Goal: Transaction & Acquisition: Purchase product/service

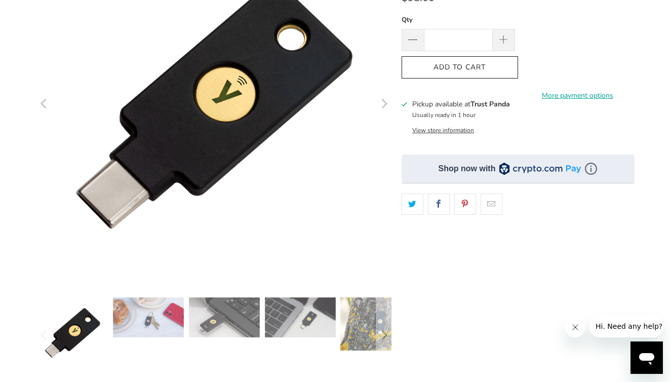
scroll to position [164, 0]
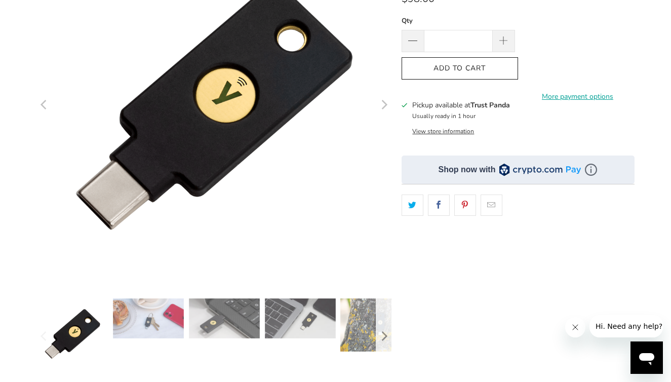
click at [383, 325] on icon "Next" at bounding box center [384, 337] width 10 height 46
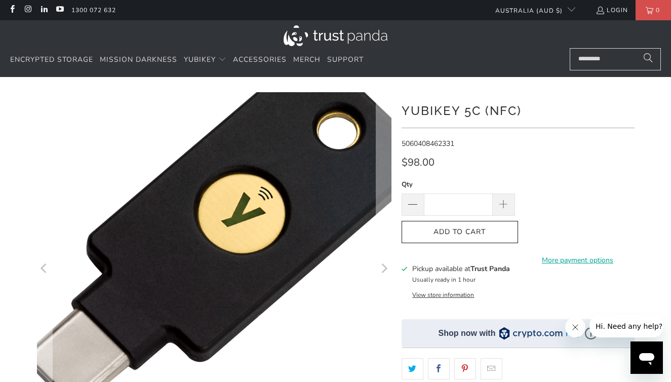
scroll to position [0, 0]
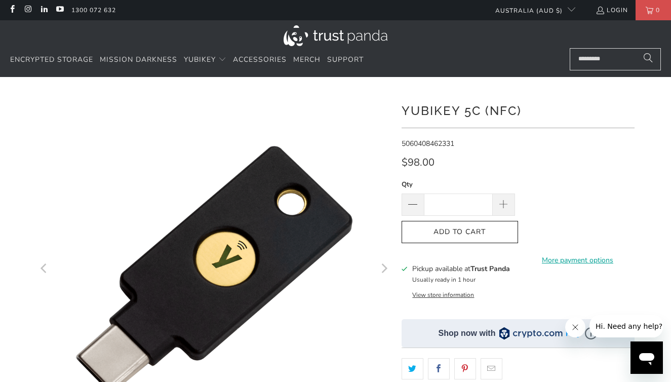
click at [519, 205] on div "Qty * Add to Cart More payment options This item is a recurring or deferred pur…" at bounding box center [518, 221] width 233 height 85
click at [511, 205] on span at bounding box center [504, 205] width 22 height 22
type input "*"
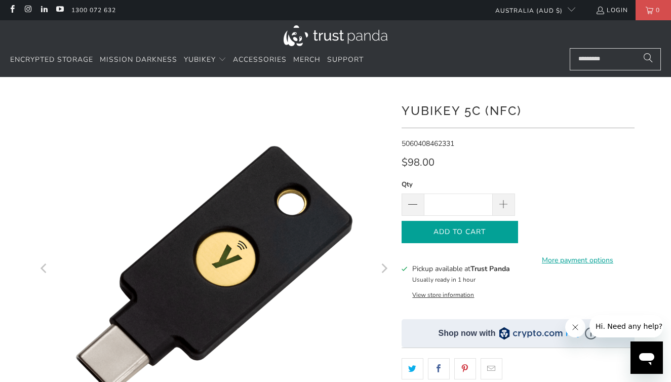
click at [510, 230] on button "Add to Cart" at bounding box center [460, 232] width 117 height 23
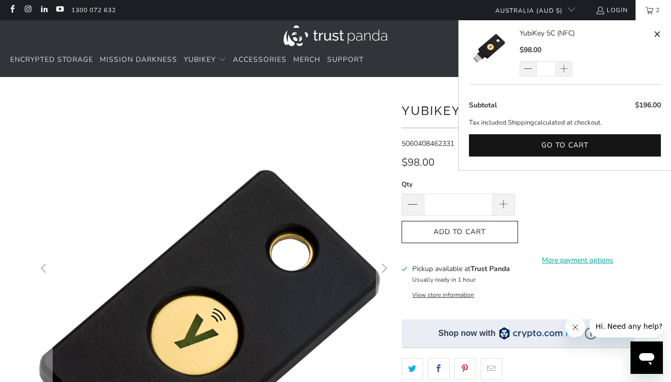
click at [293, 94] on img at bounding box center [177, 350] width 519 height 519
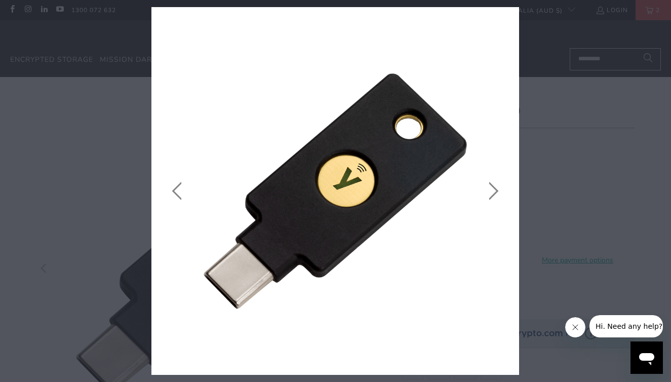
click at [510, 14] on icon "close" at bounding box center [508, 18] width 14 height 14
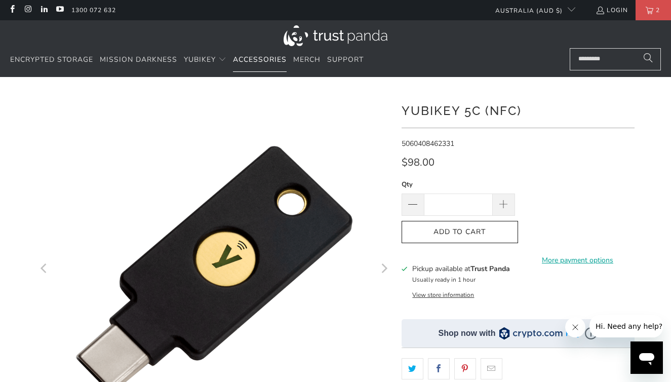
click at [263, 56] on span "Accessories" at bounding box center [260, 60] width 54 height 10
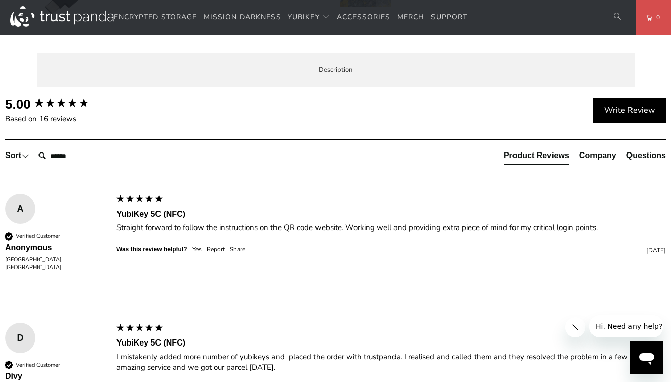
scroll to position [507, 0]
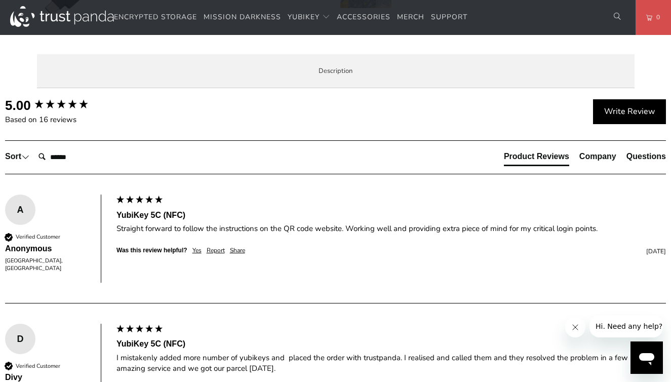
click at [0, 0] on span "Specifications" at bounding box center [0, 0] width 0 height 0
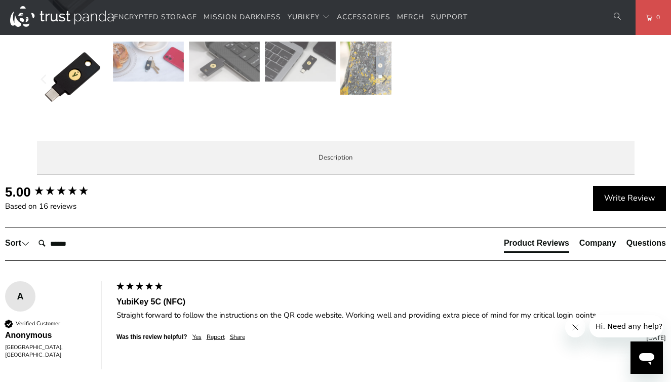
scroll to position [426, 0]
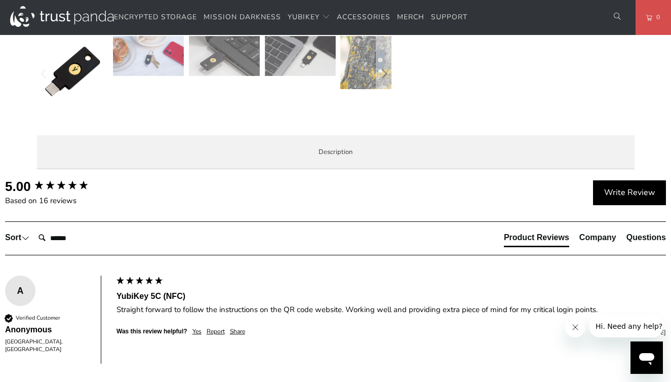
click at [0, 0] on span "Enterprise and Government" at bounding box center [0, 0] width 0 height 0
click at [0, 0] on li "Overview" at bounding box center [0, 0] width 0 height 0
click at [0, 0] on li "Local Service & Support" at bounding box center [0, 0] width 0 height 0
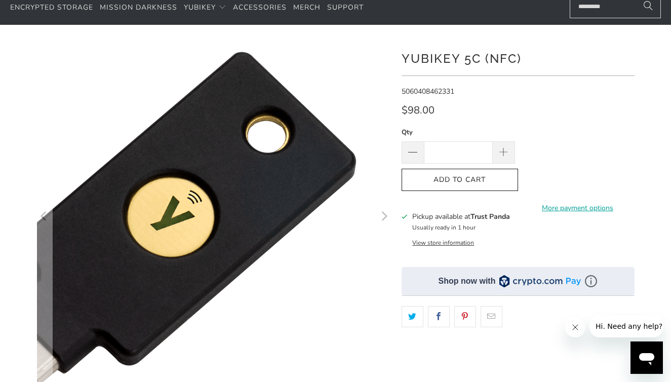
scroll to position [56, 0]
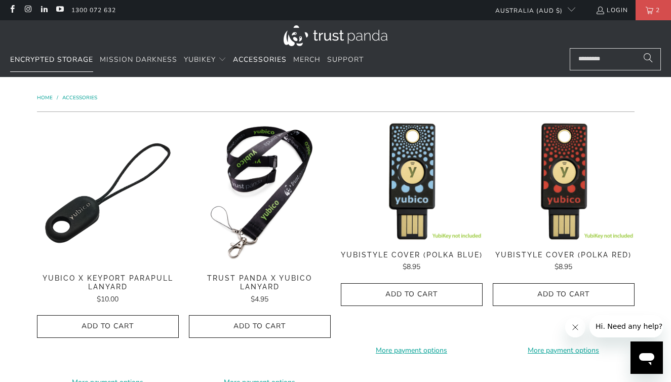
click at [83, 64] on link "Encrypted Storage" at bounding box center [51, 60] width 83 height 24
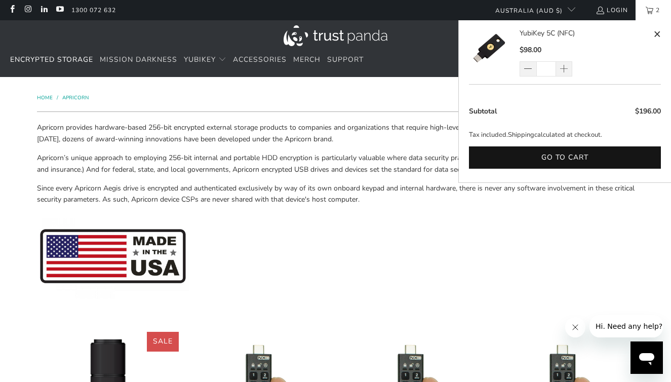
click at [661, 9] on span "2" at bounding box center [658, 10] width 9 height 20
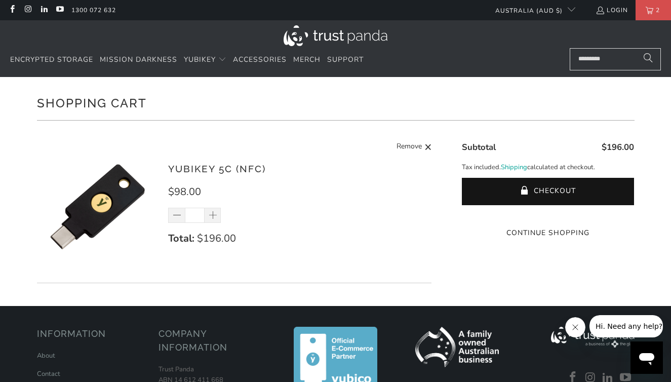
click at [549, 218] on shopify-apple-pay-button at bounding box center [548, 214] width 2 height 10
